Goal: Find specific page/section: Find specific page/section

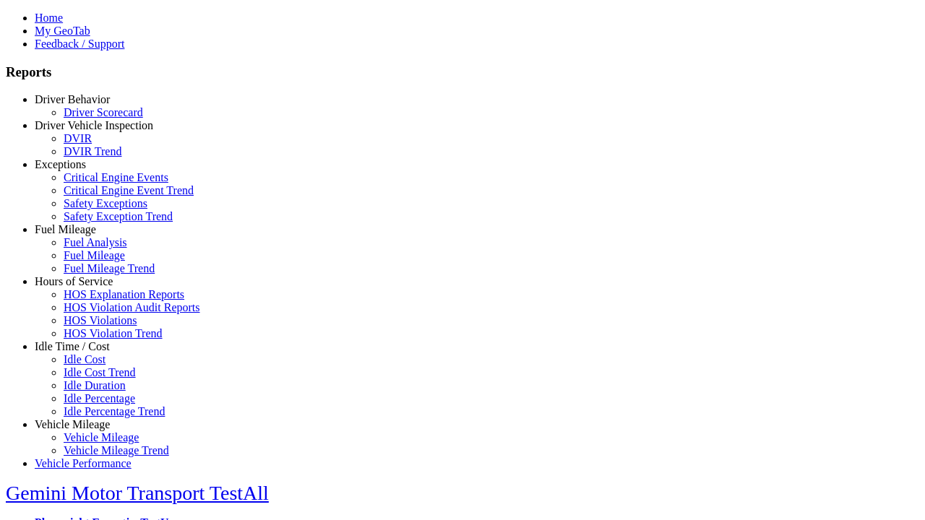
click at [83, 132] on link "Driver Vehicle Inspection" at bounding box center [94, 125] width 119 height 12
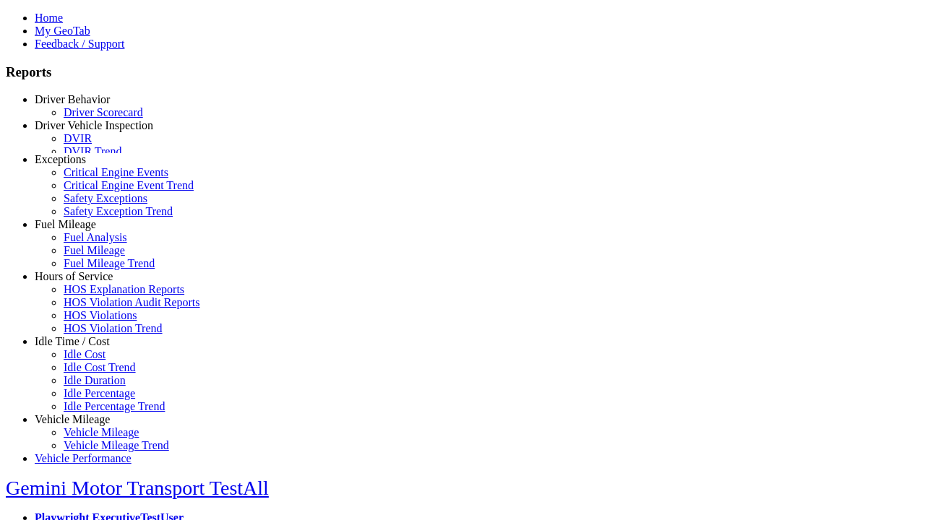
click at [92, 145] on link "DVIR" at bounding box center [78, 138] width 28 height 12
